Goal: Transaction & Acquisition: Purchase product/service

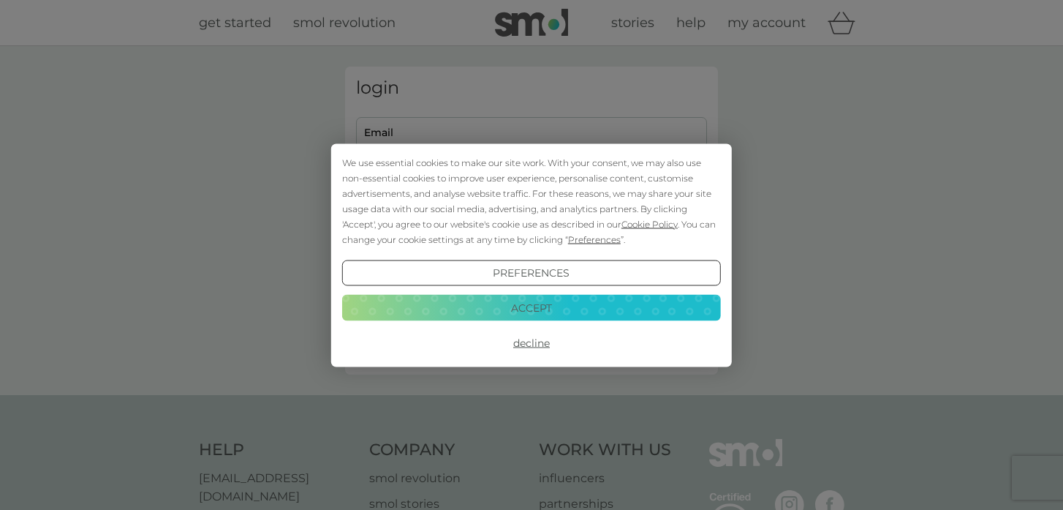
type input "jillythompson@macace.net"
click at [549, 309] on button "Accept" at bounding box center [531, 308] width 379 height 26
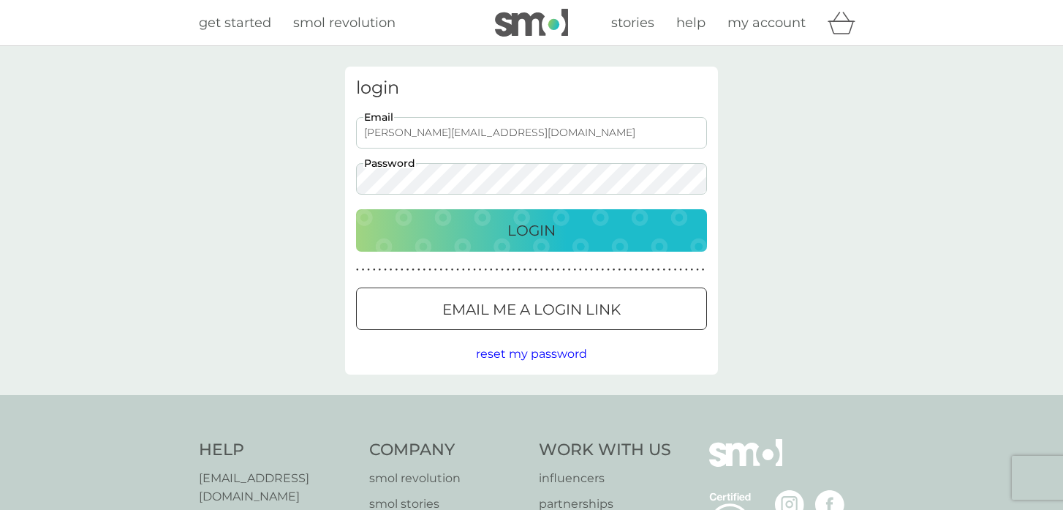
click at [553, 227] on p "Login" at bounding box center [531, 230] width 48 height 23
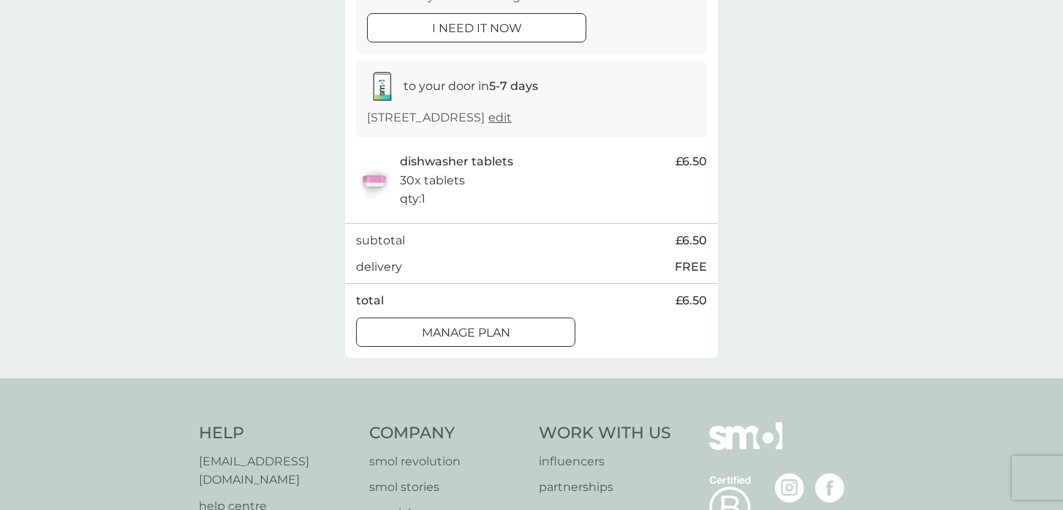
scroll to position [203, 0]
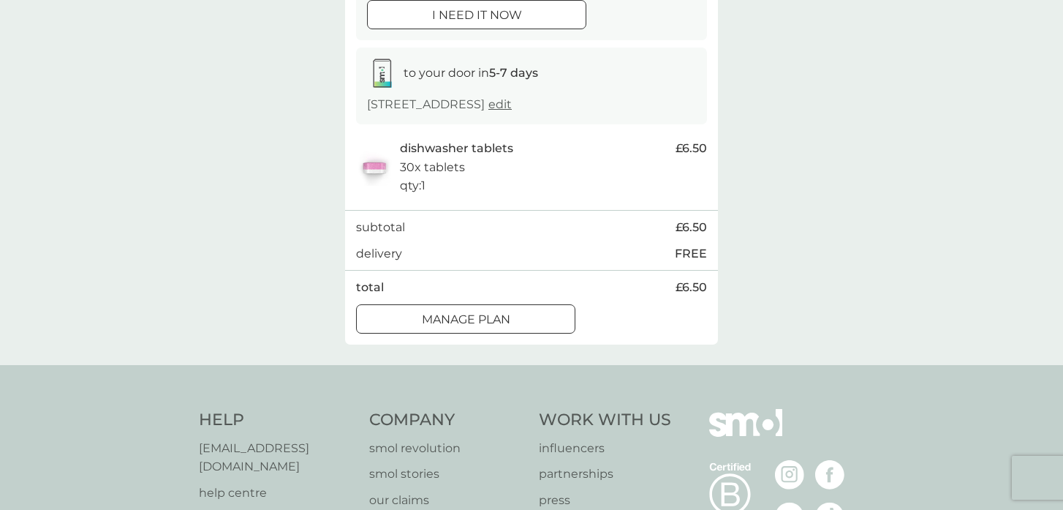
click at [496, 314] on p "Manage plan" at bounding box center [466, 319] width 88 height 19
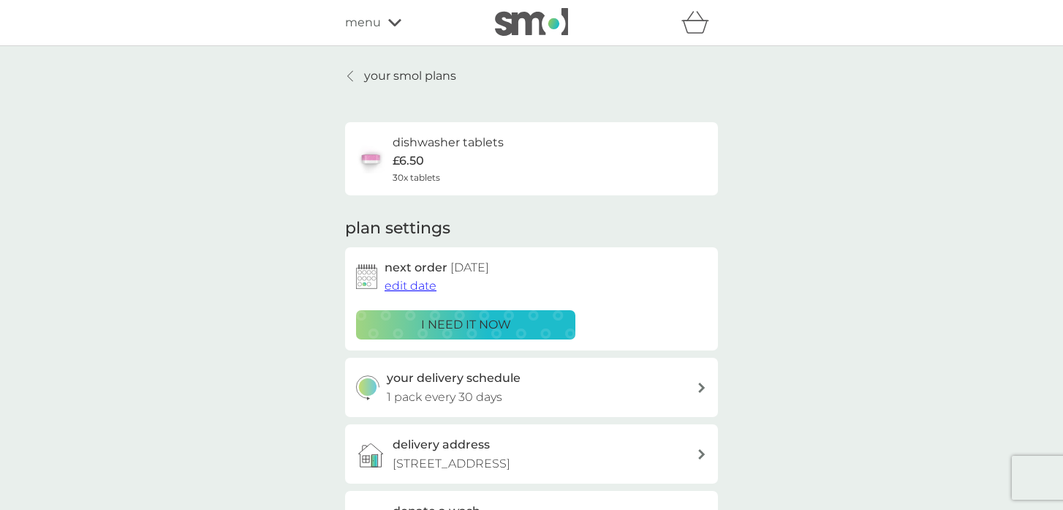
click at [393, 73] on p "your smol plans" at bounding box center [410, 76] width 92 height 19
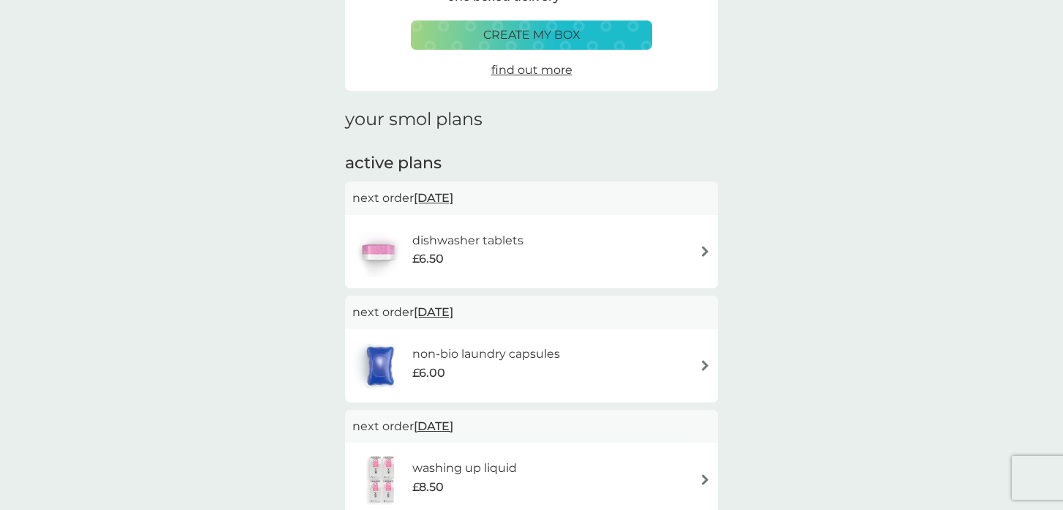
scroll to position [103, 0]
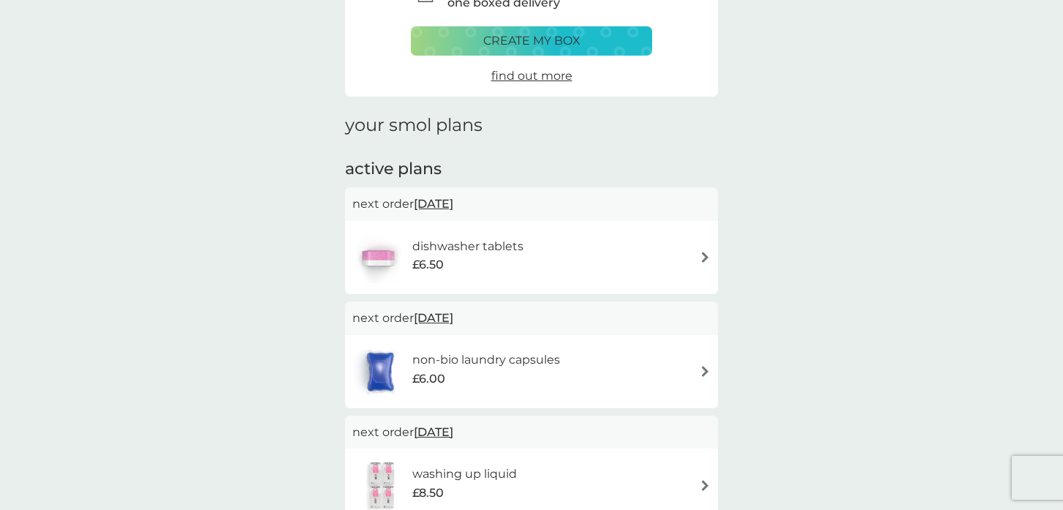
click at [572, 39] on p "create my box" at bounding box center [531, 40] width 97 height 19
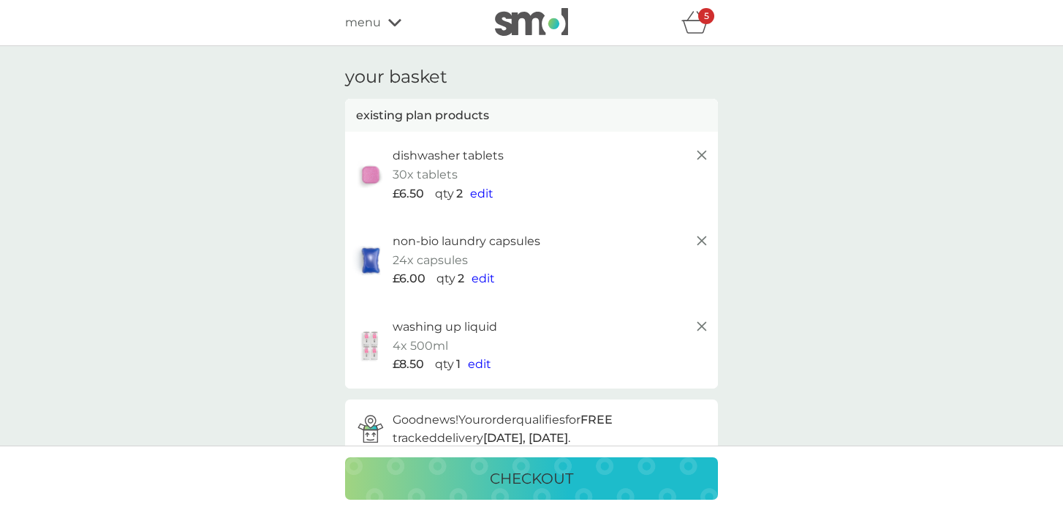
click at [700, 324] on line at bounding box center [701, 326] width 9 height 9
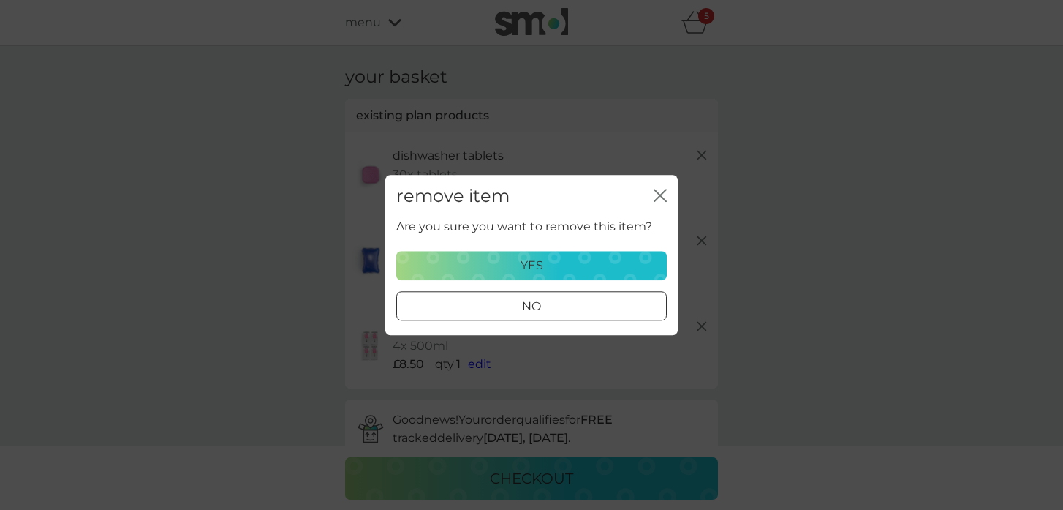
click at [525, 260] on p "yes" at bounding box center [532, 265] width 23 height 19
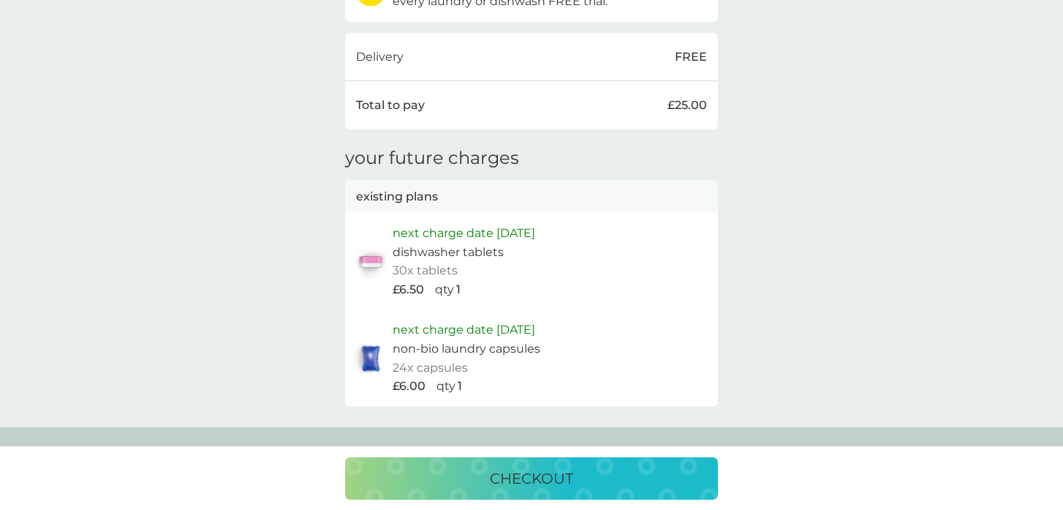
scroll to position [565, 0]
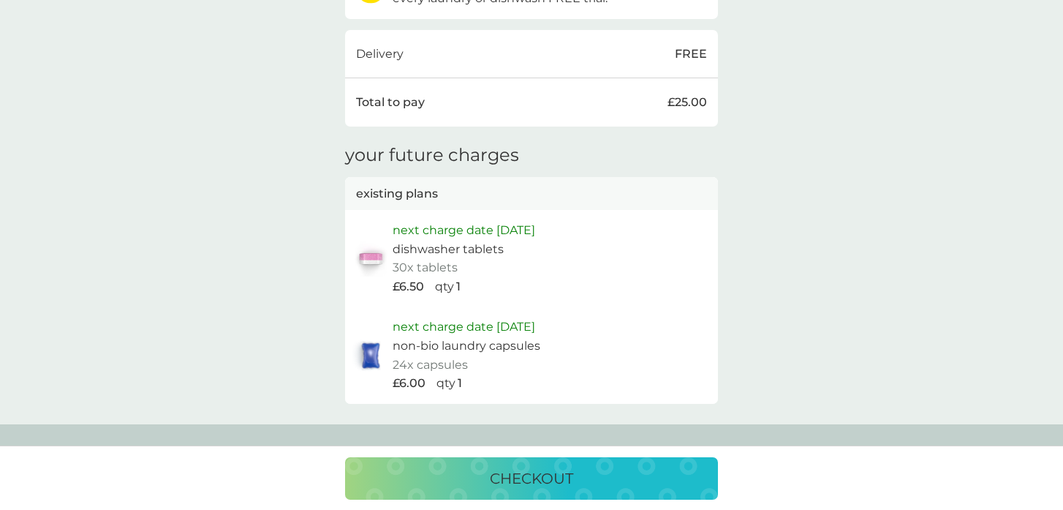
click at [537, 478] on p "checkout" at bounding box center [531, 477] width 83 height 23
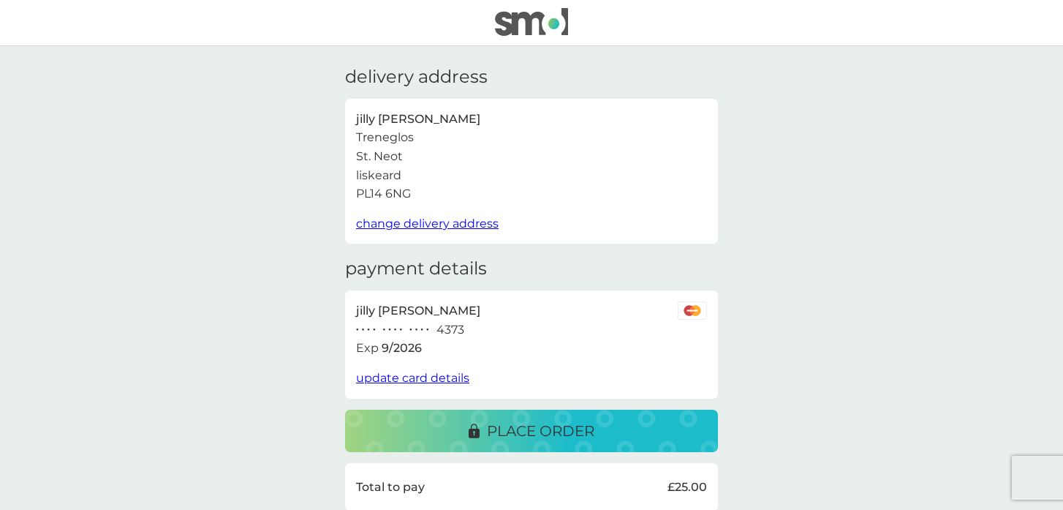
click at [564, 431] on p "place order" at bounding box center [540, 430] width 107 height 23
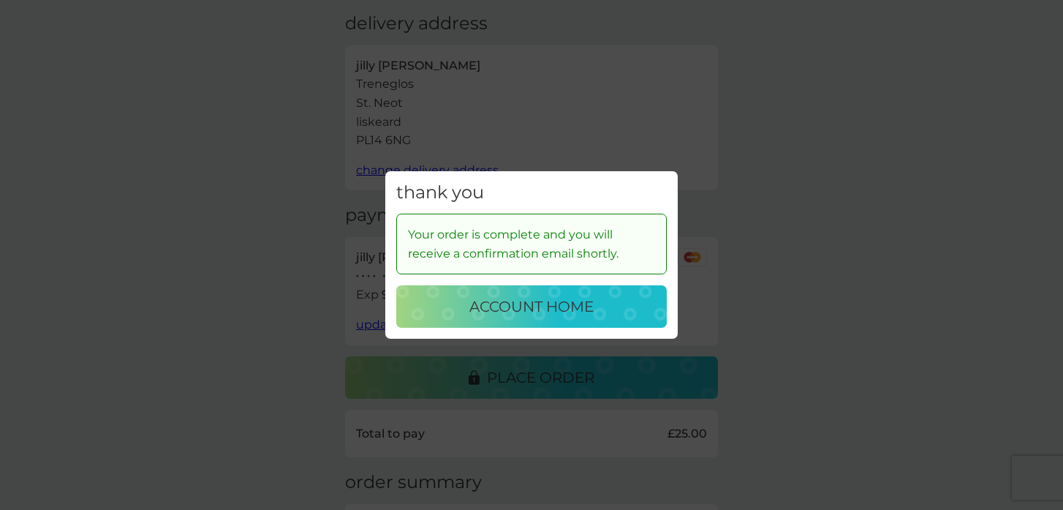
scroll to position [55, 0]
click at [556, 304] on p "account home" at bounding box center [531, 306] width 124 height 23
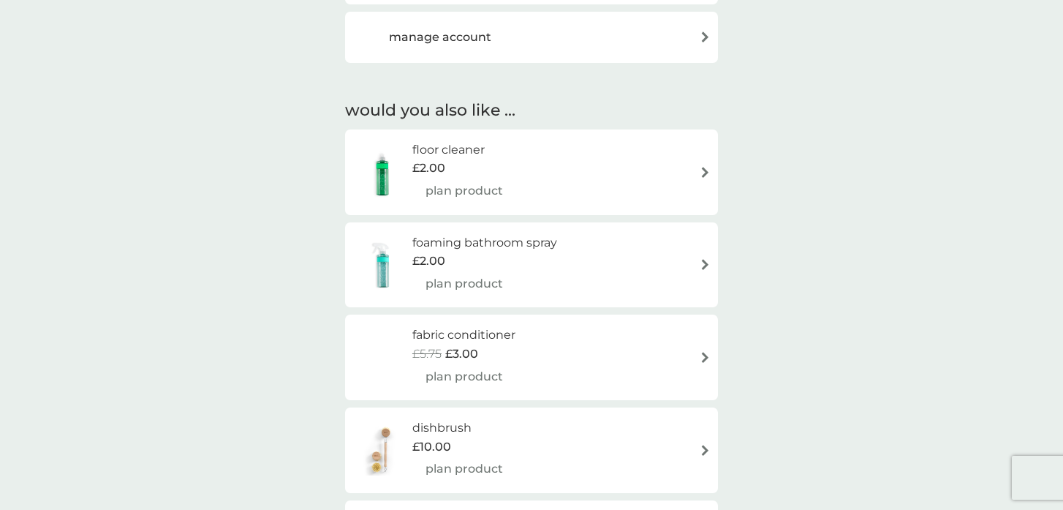
scroll to position [358, 0]
